Goal: Information Seeking & Learning: Understand process/instructions

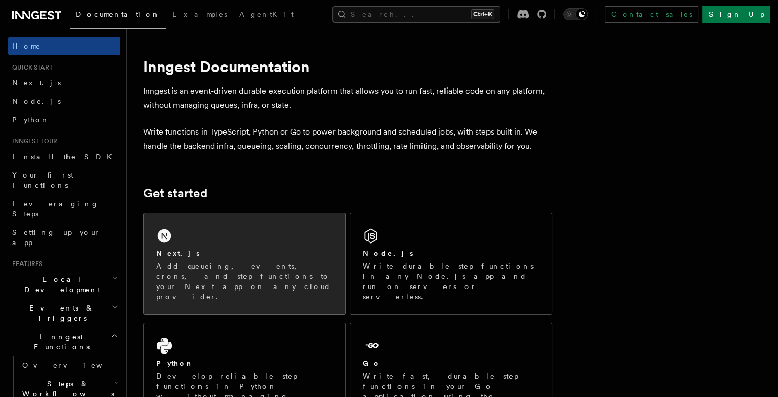
click at [260, 261] on p "Add queueing, events, crons, and step functions to your Next app on any cloud p…" at bounding box center [244, 281] width 177 height 41
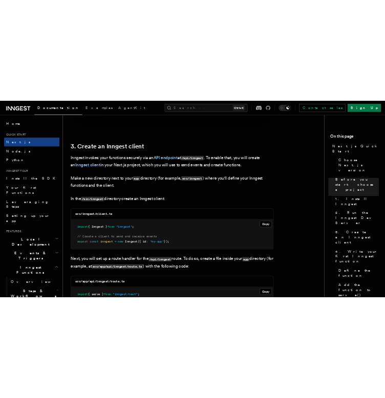
scroll to position [1169, 0]
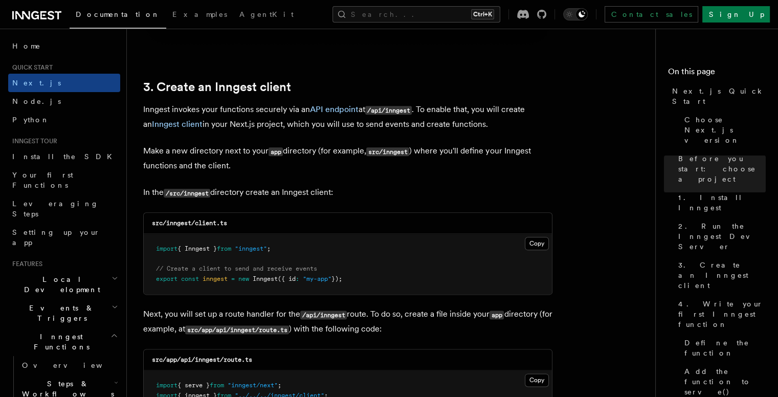
click at [367, 228] on div "src/inngest/client.ts" at bounding box center [348, 223] width 408 height 21
click at [537, 247] on button "Copy Copied" at bounding box center [537, 243] width 24 height 13
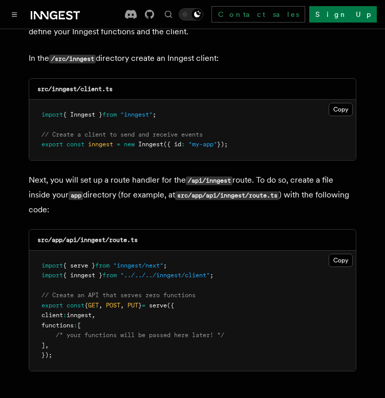
scroll to position [1360, 0]
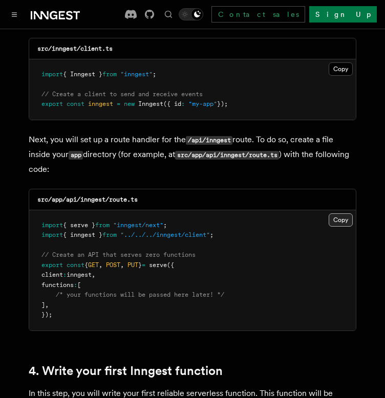
click at [339, 213] on button "Copy Copied" at bounding box center [340, 219] width 24 height 13
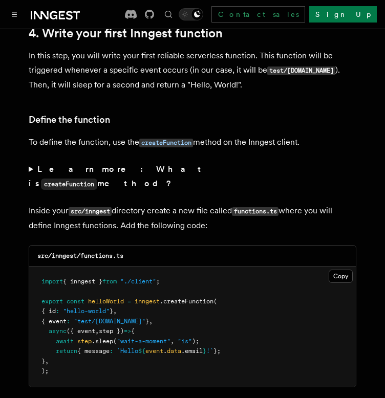
scroll to position [1698, 0]
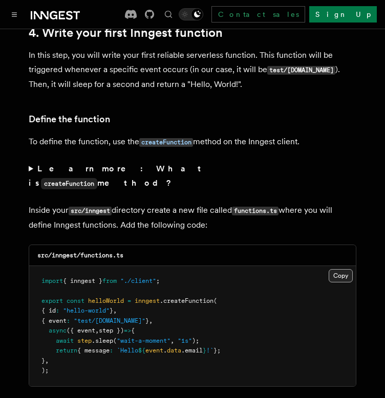
click at [337, 269] on button "Copy Copied" at bounding box center [340, 275] width 24 height 13
